Goal: Check status: Verify the current state of an ongoing process or item

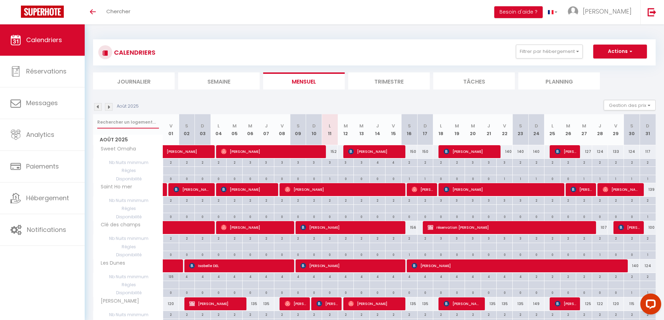
click at [113, 122] on input "text" at bounding box center [128, 122] width 62 height 13
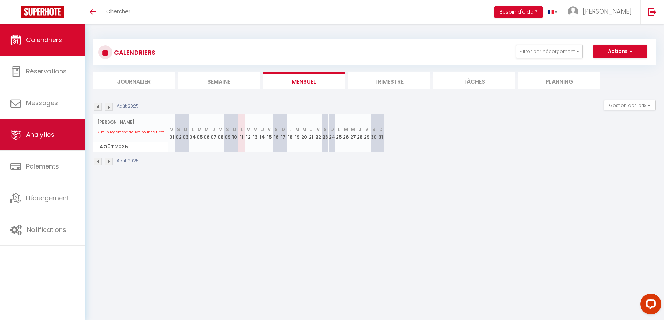
drag, startPoint x: 113, startPoint y: 122, endPoint x: 84, endPoint y: 121, distance: 28.2
click at [84, 121] on div "Questions et aide sur la MIGRATION - [GEOGRAPHIC_DATA] ouverte de 13 à 14h puis…" at bounding box center [332, 102] width 664 height 157
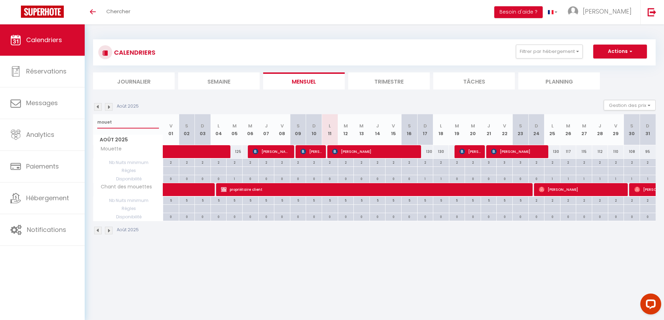
type input "mouet"
click at [355, 152] on span "[PERSON_NAME]" at bounding box center [374, 151] width 85 height 13
select select "OK"
select select "KO"
select select "0"
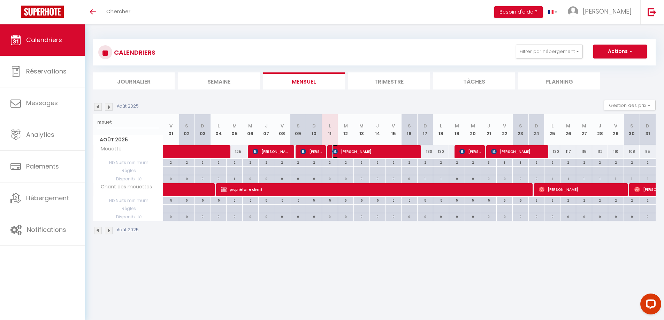
select select "0"
select select "1"
select select
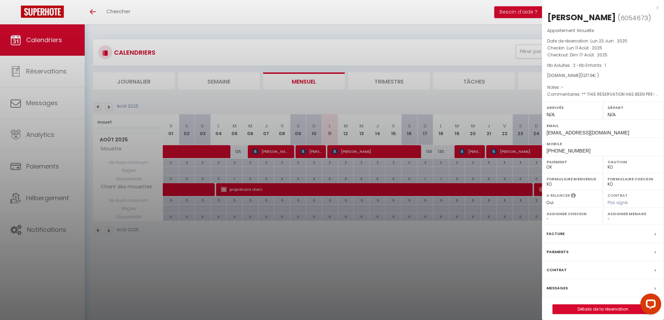
click at [656, 8] on div "x" at bounding box center [600, 7] width 117 height 8
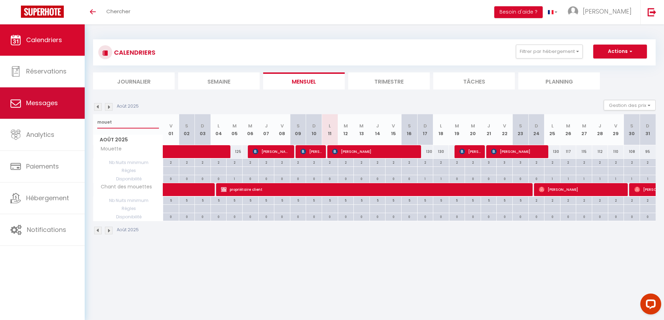
drag, startPoint x: 124, startPoint y: 123, endPoint x: 81, endPoint y: 116, distance: 43.8
click at [81, 116] on div "Questions et aide sur la MIGRATION - [GEOGRAPHIC_DATA] ouverte de 13 à 14h puis…" at bounding box center [332, 137] width 664 height 226
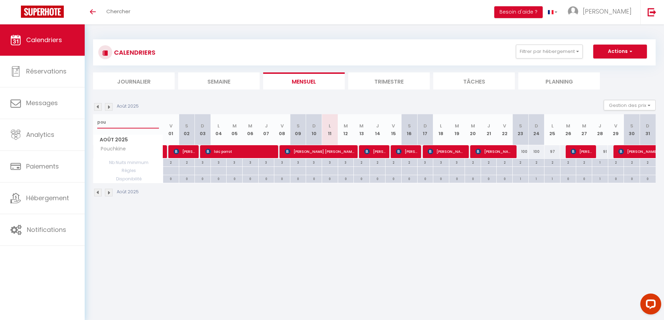
drag, startPoint x: 115, startPoint y: 124, endPoint x: 89, endPoint y: 123, distance: 26.5
click at [89, 123] on div "CALENDRIERS Filtrer par hébergement appart 1 nuit Normandie cosy Victoire Les D…" at bounding box center [374, 118] width 579 height 188
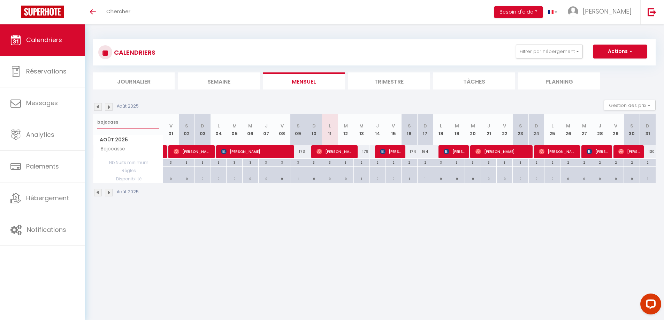
type input "bajocass"
